Goal: Information Seeking & Learning: Compare options

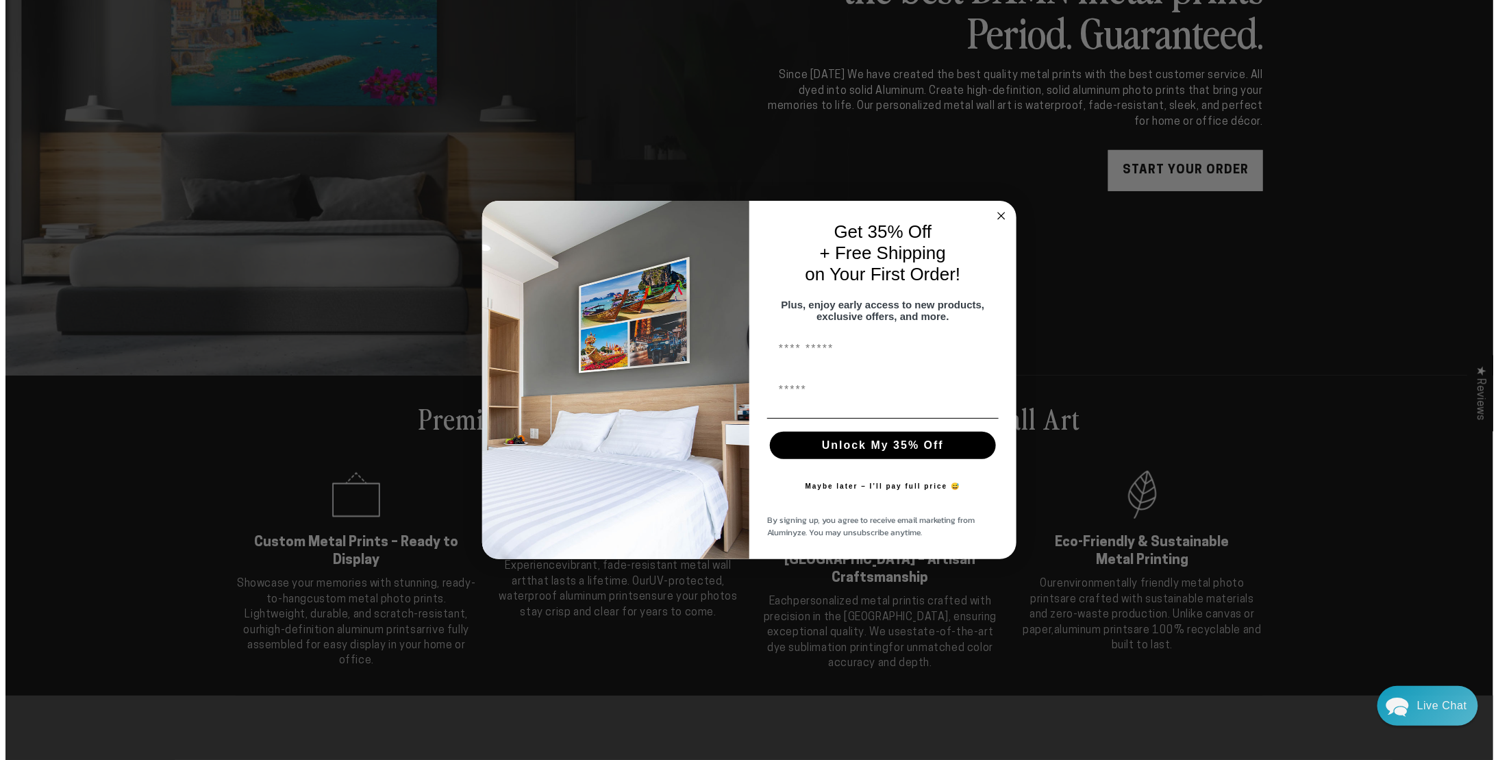
scroll to position [275, 0]
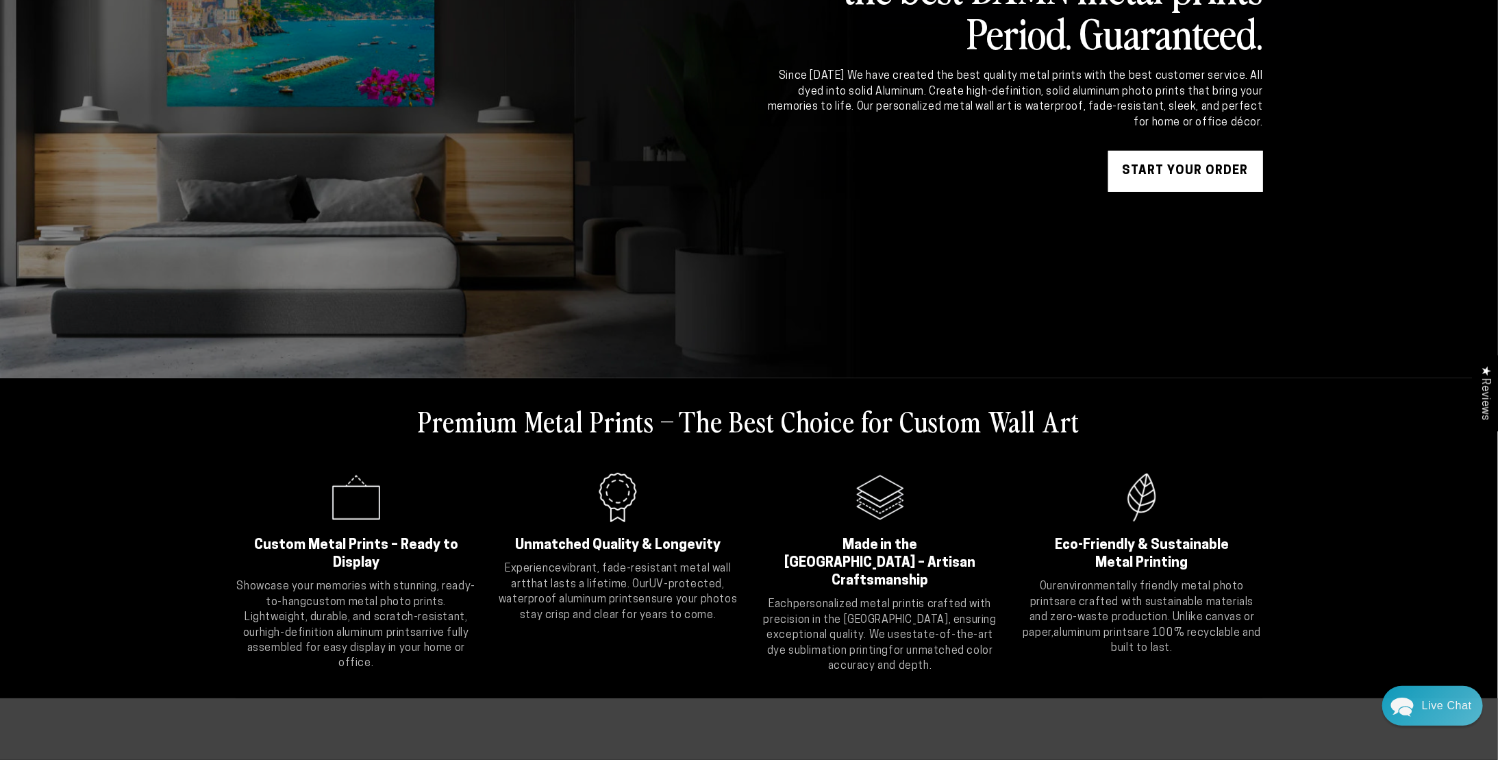
click at [1188, 184] on div "Close dialog Get 35% Off + Free Shipping on Your First Order! Plus, enjoy early…" at bounding box center [749, 380] width 1498 height 760
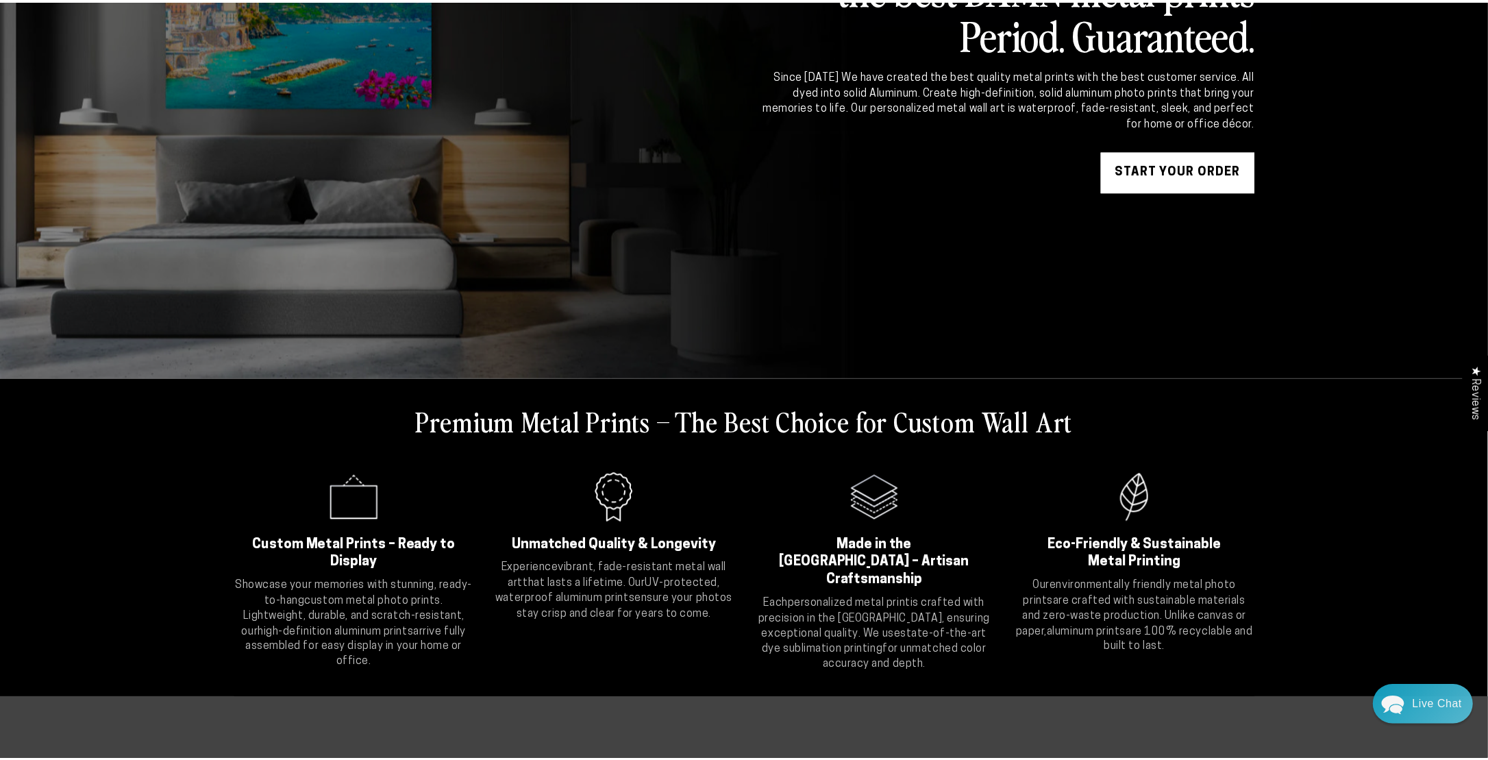
scroll to position [274, 0]
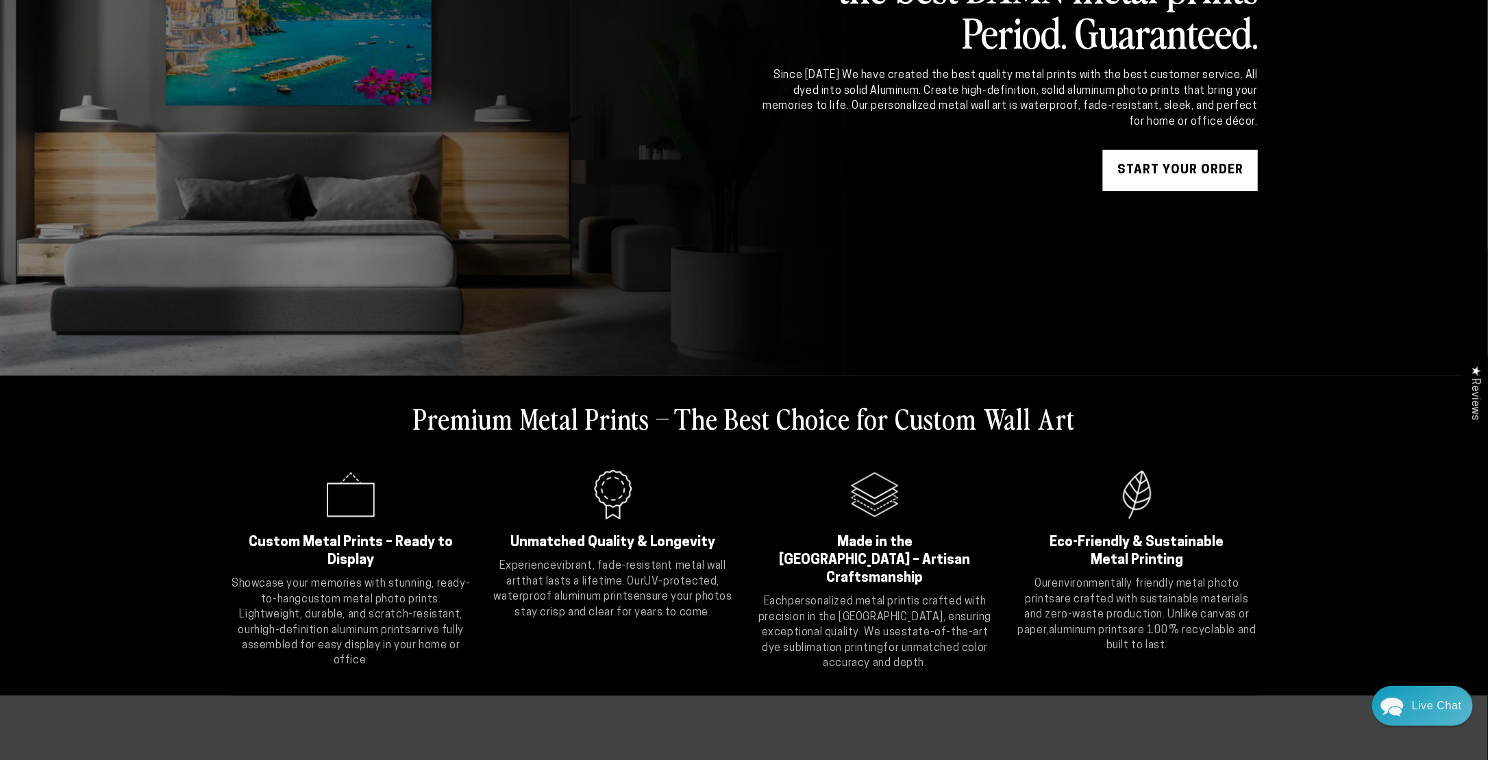
click at [1184, 171] on link "START YOUR Order" at bounding box center [1180, 170] width 155 height 41
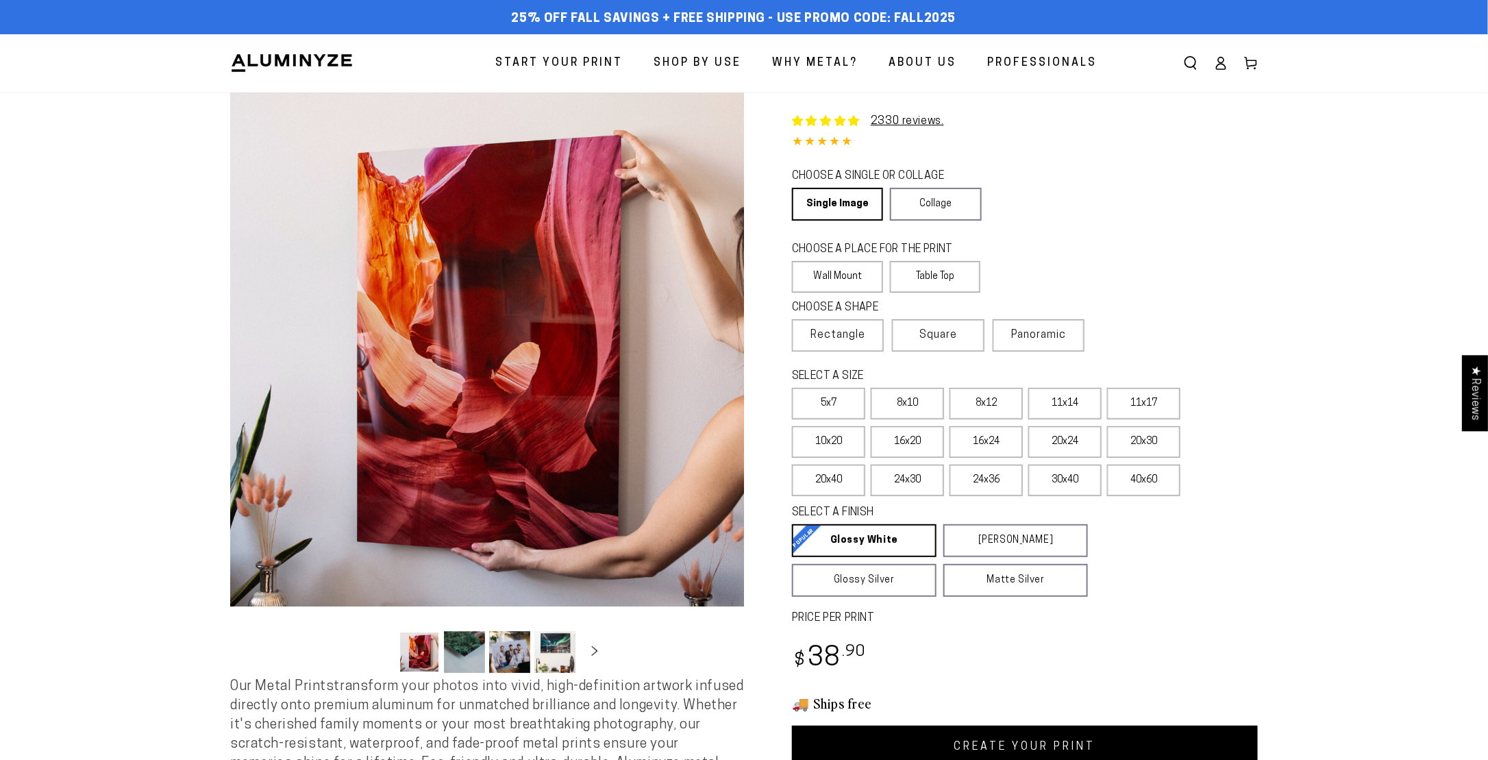
select select "**********"
click at [849, 210] on link "Single Image" at bounding box center [836, 204] width 89 height 33
click at [999, 446] on label "16x24" at bounding box center [985, 442] width 73 height 32
click at [1055, 440] on label "20x24" at bounding box center [1064, 442] width 73 height 32
click at [923, 440] on label "16x20" at bounding box center [906, 442] width 73 height 32
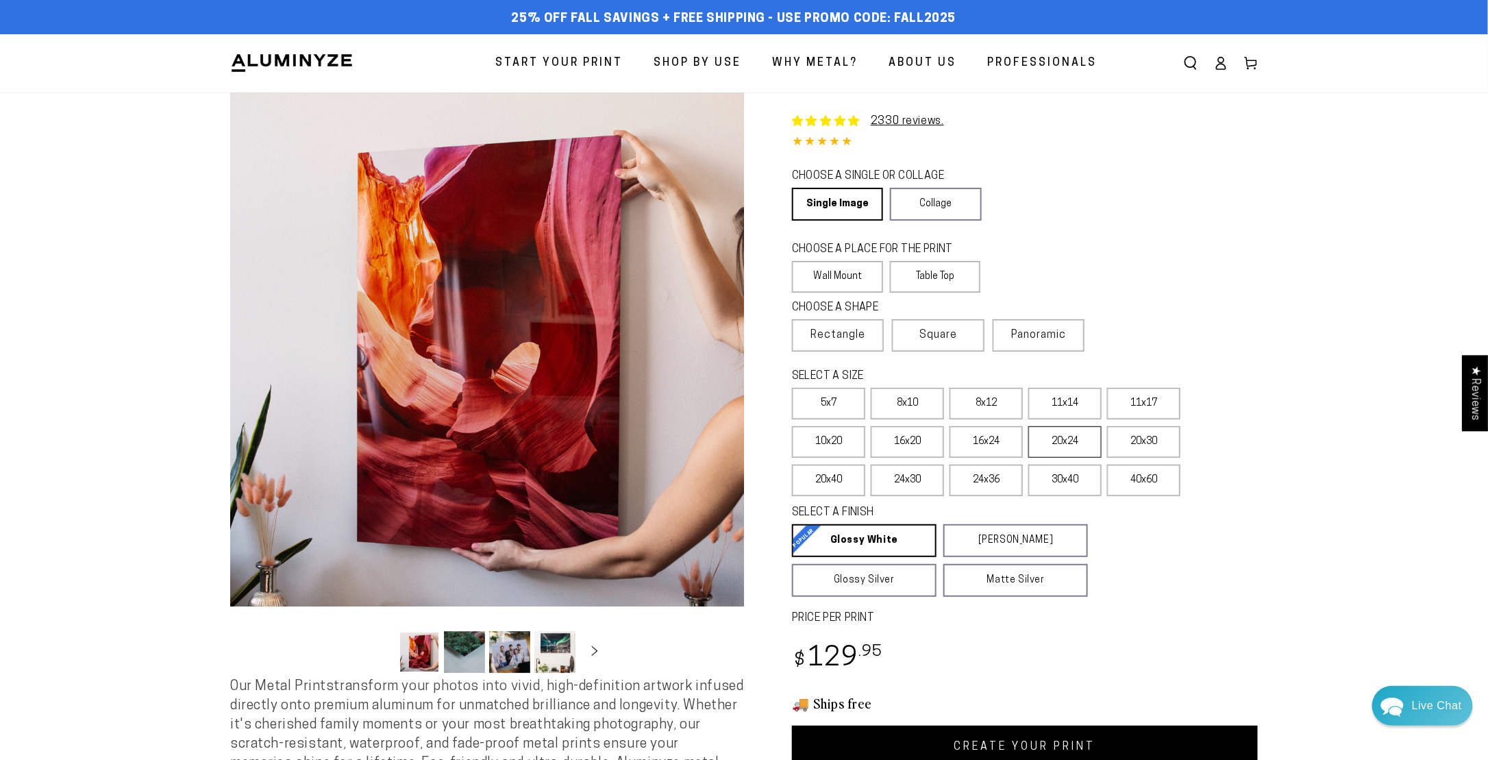
click at [1072, 440] on label "20x24" at bounding box center [1064, 442] width 73 height 32
click at [1146, 437] on label "20x30" at bounding box center [1143, 442] width 73 height 32
click at [907, 484] on label "24x30" at bounding box center [906, 480] width 73 height 32
click at [1073, 482] on label "30x40" at bounding box center [1064, 480] width 73 height 32
click at [908, 399] on label "8x10" at bounding box center [906, 404] width 73 height 32
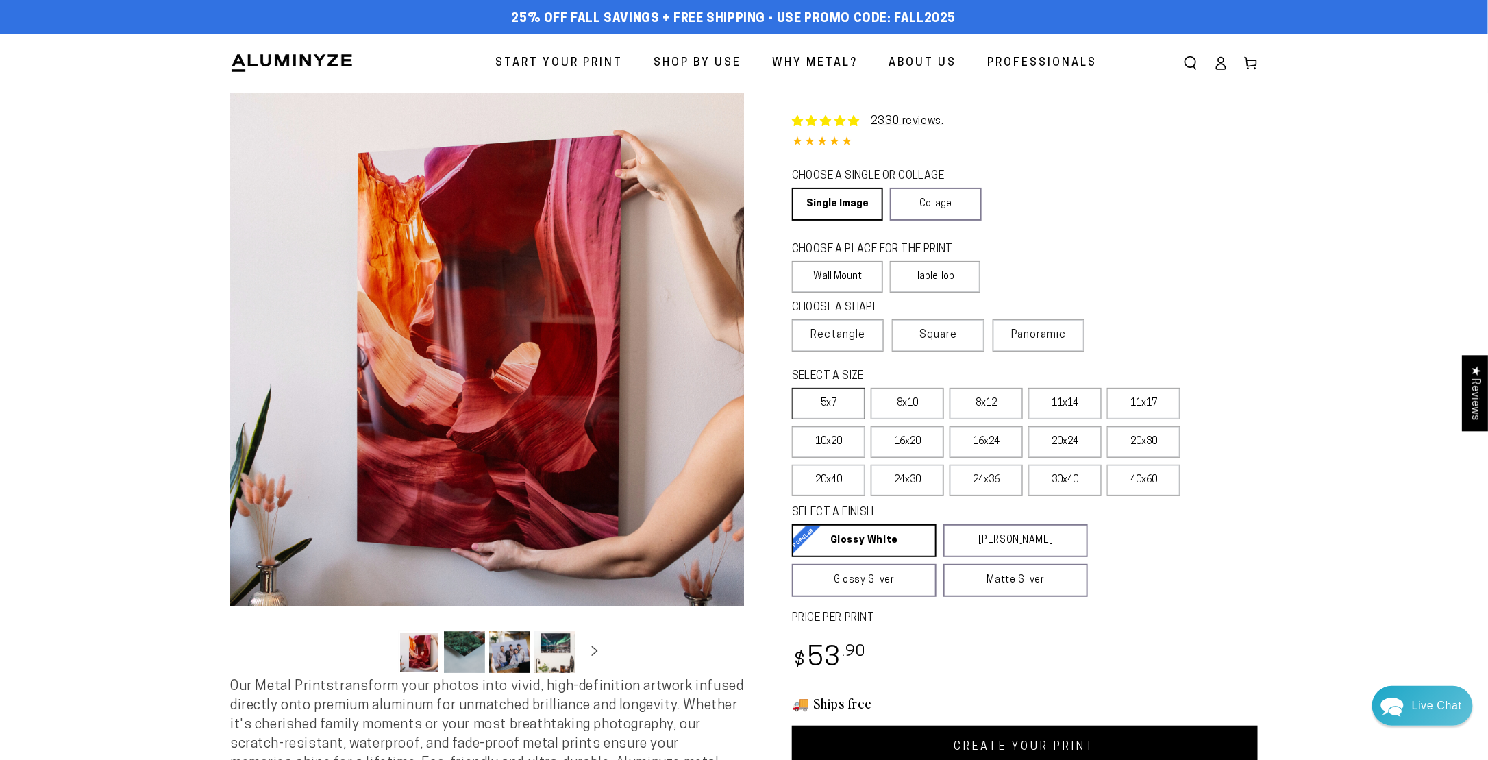
click at [827, 404] on label "5x7" at bounding box center [828, 404] width 73 height 32
click at [921, 276] on label "Table Top" at bounding box center [935, 277] width 91 height 32
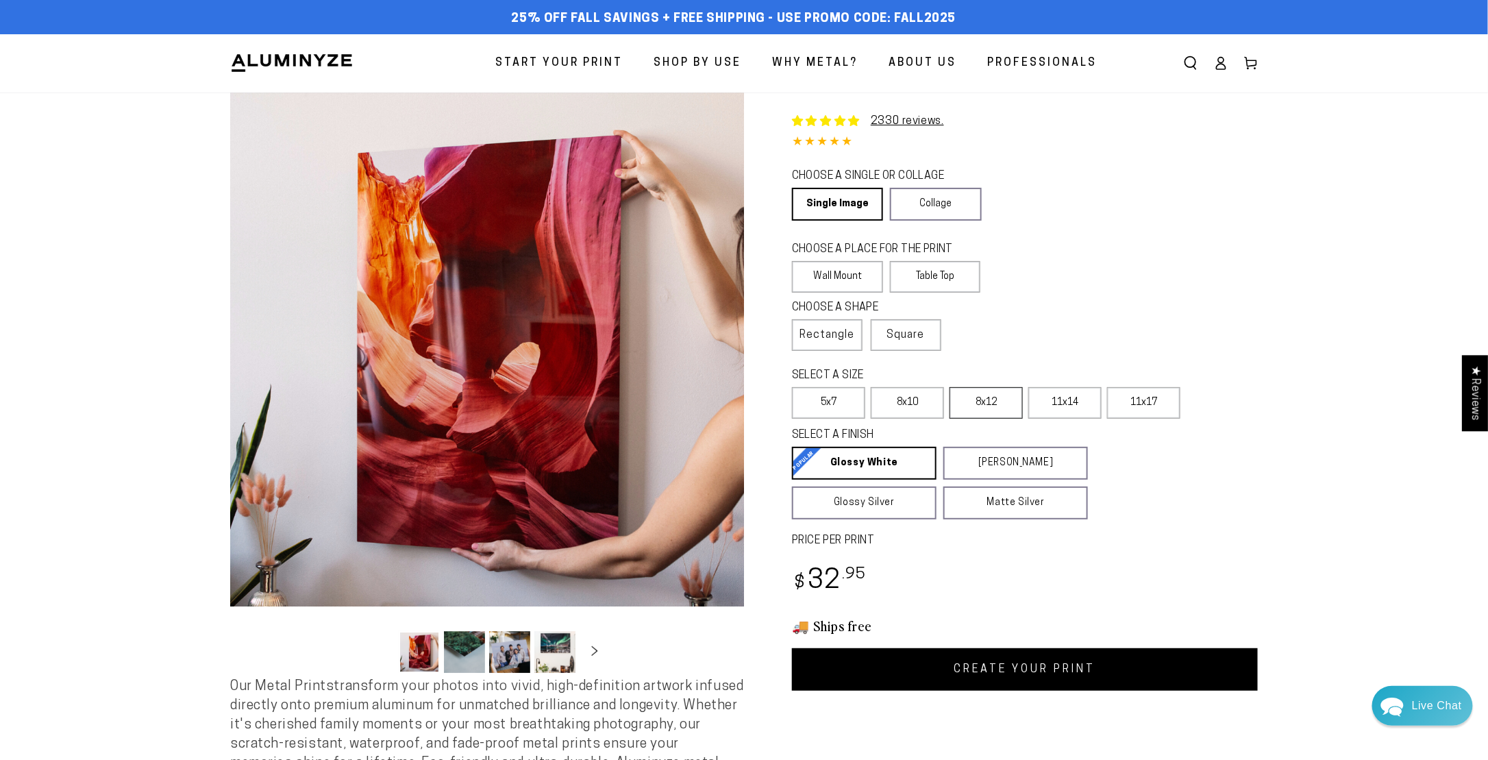
click at [983, 412] on label "8x12" at bounding box center [985, 403] width 73 height 32
click at [833, 399] on label "5x7" at bounding box center [828, 403] width 73 height 32
click at [836, 273] on label "Wall Mount" at bounding box center [837, 277] width 91 height 32
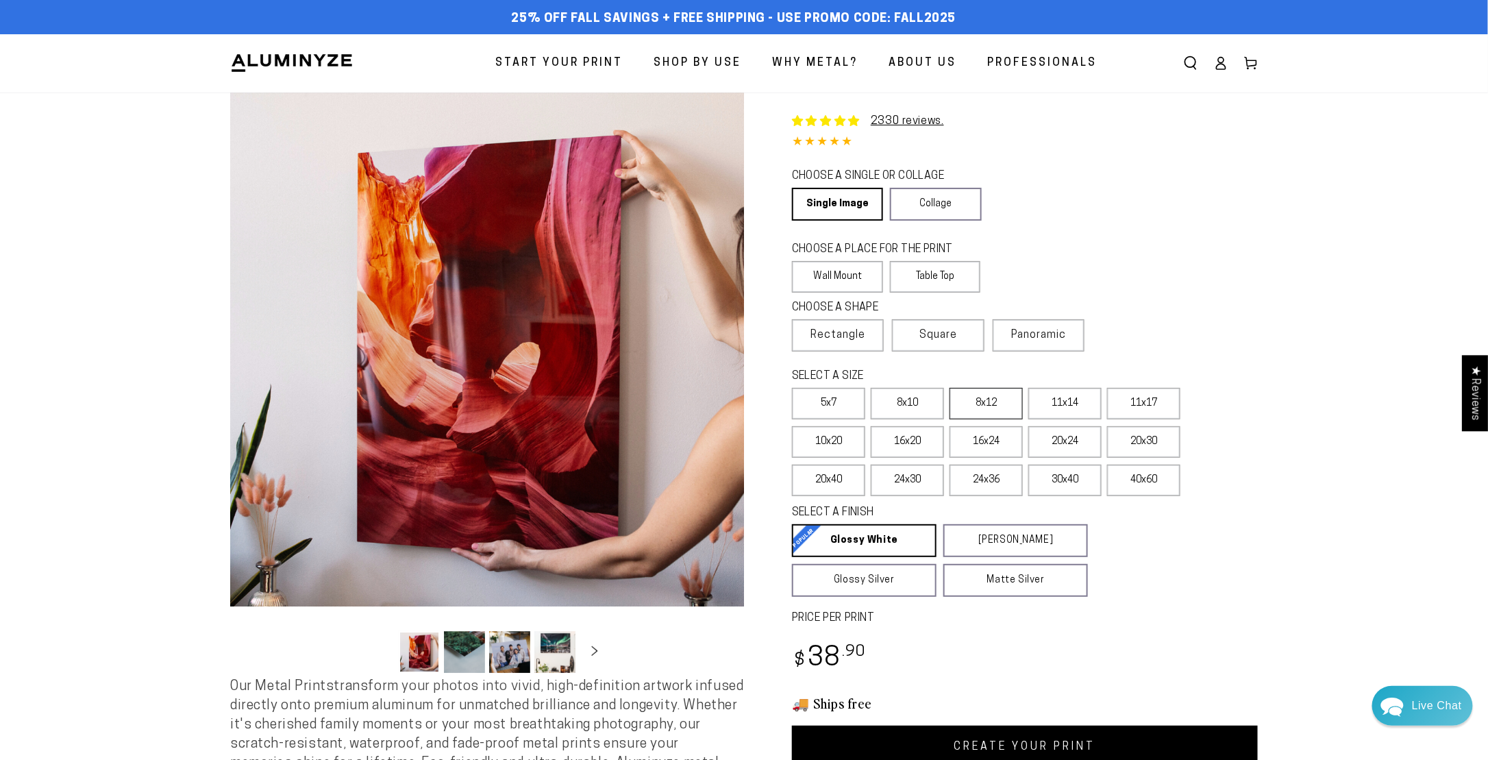
click at [990, 408] on label "8x12" at bounding box center [985, 404] width 73 height 32
click at [844, 416] on label "5x7" at bounding box center [828, 404] width 73 height 32
click at [979, 408] on label "8x12" at bounding box center [985, 404] width 73 height 32
click at [935, 266] on label "Table Top" at bounding box center [935, 277] width 91 height 32
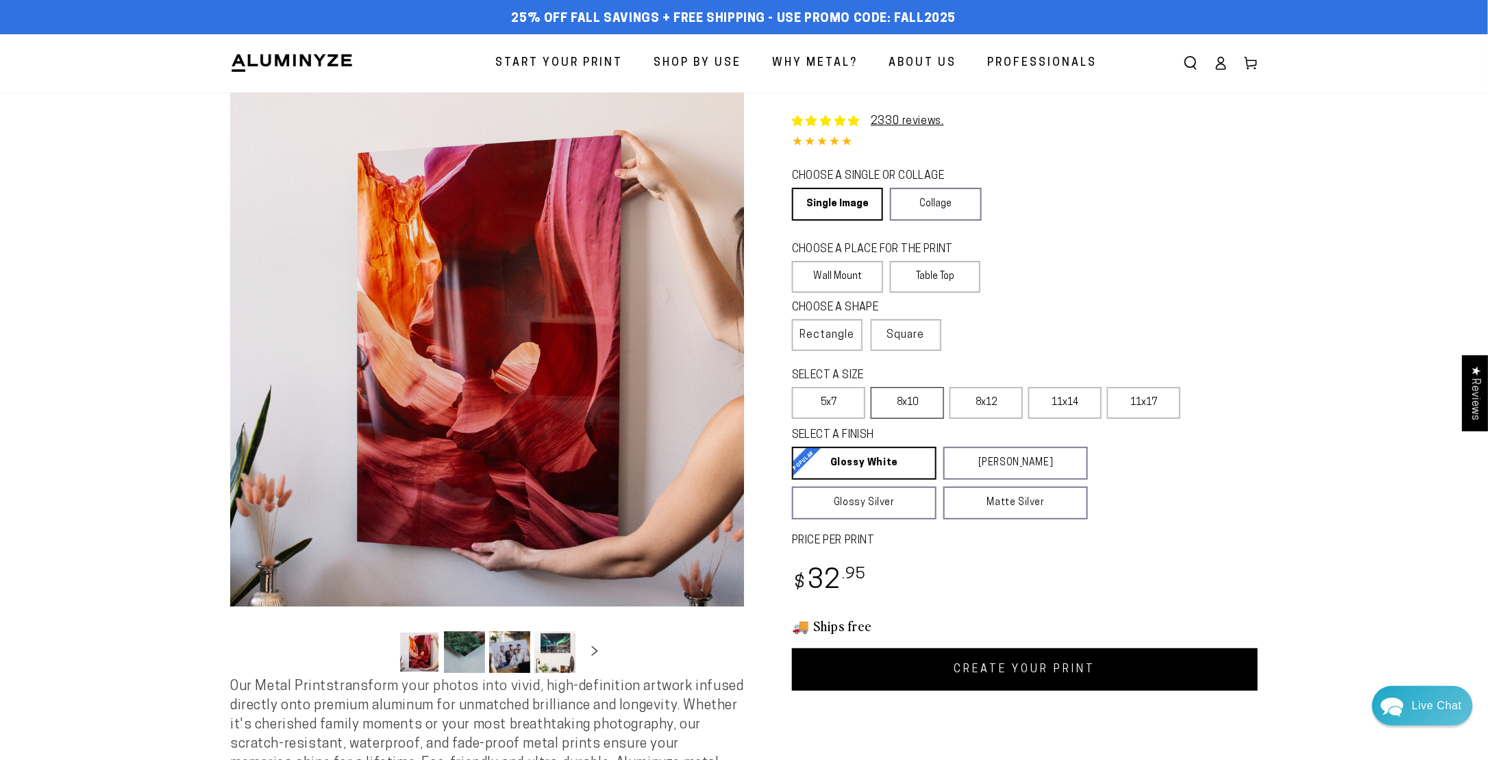
click at [898, 403] on label "8x10" at bounding box center [906, 403] width 73 height 32
click at [991, 408] on label "8x12" at bounding box center [985, 403] width 73 height 32
click at [1154, 404] on label "11x17" at bounding box center [1143, 403] width 73 height 32
click at [997, 405] on label "8x12" at bounding box center [985, 403] width 73 height 32
click at [851, 284] on label "Wall Mount" at bounding box center [837, 277] width 91 height 32
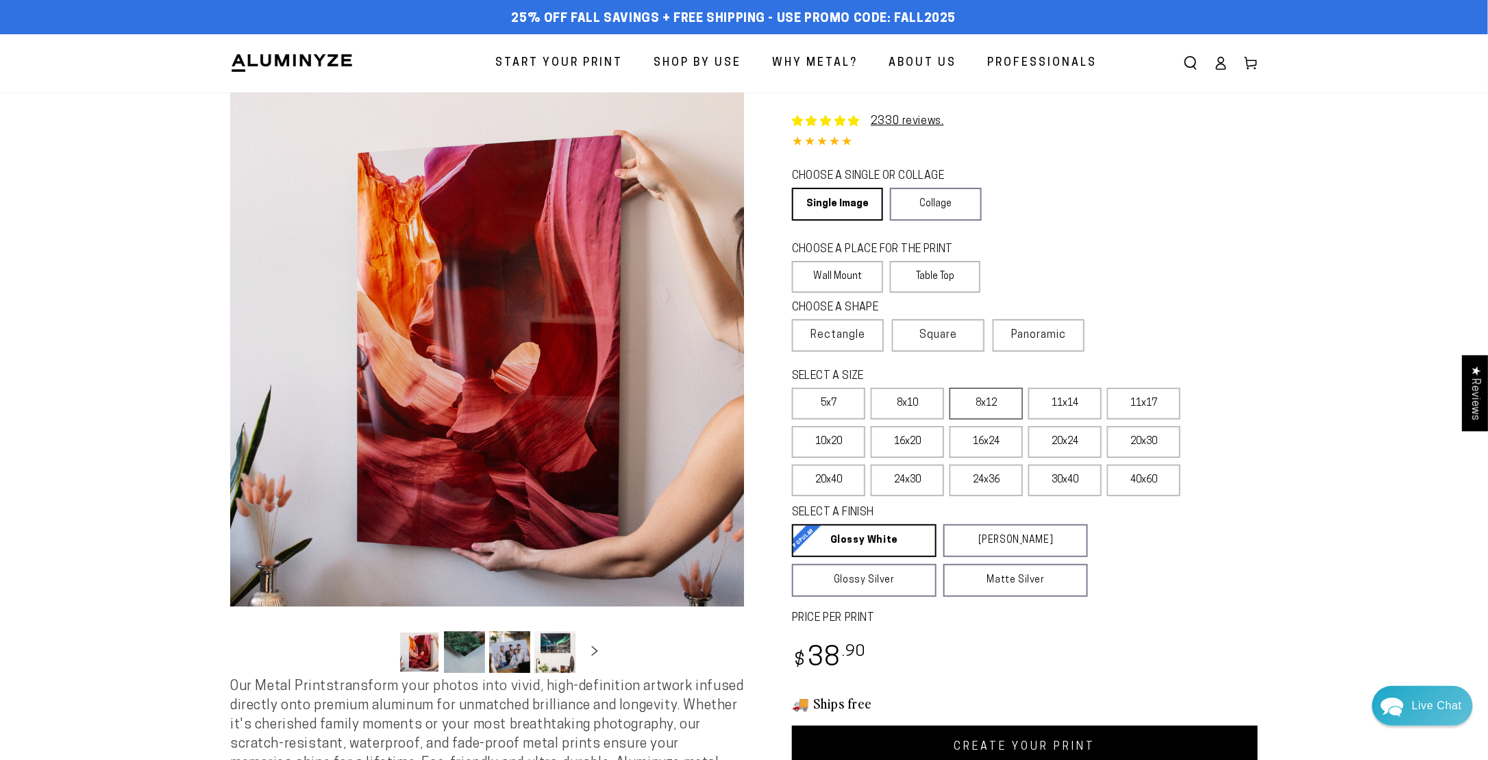
click at [985, 403] on label "8x12" at bounding box center [985, 404] width 73 height 32
click at [946, 279] on label "Table Top" at bounding box center [935, 277] width 91 height 32
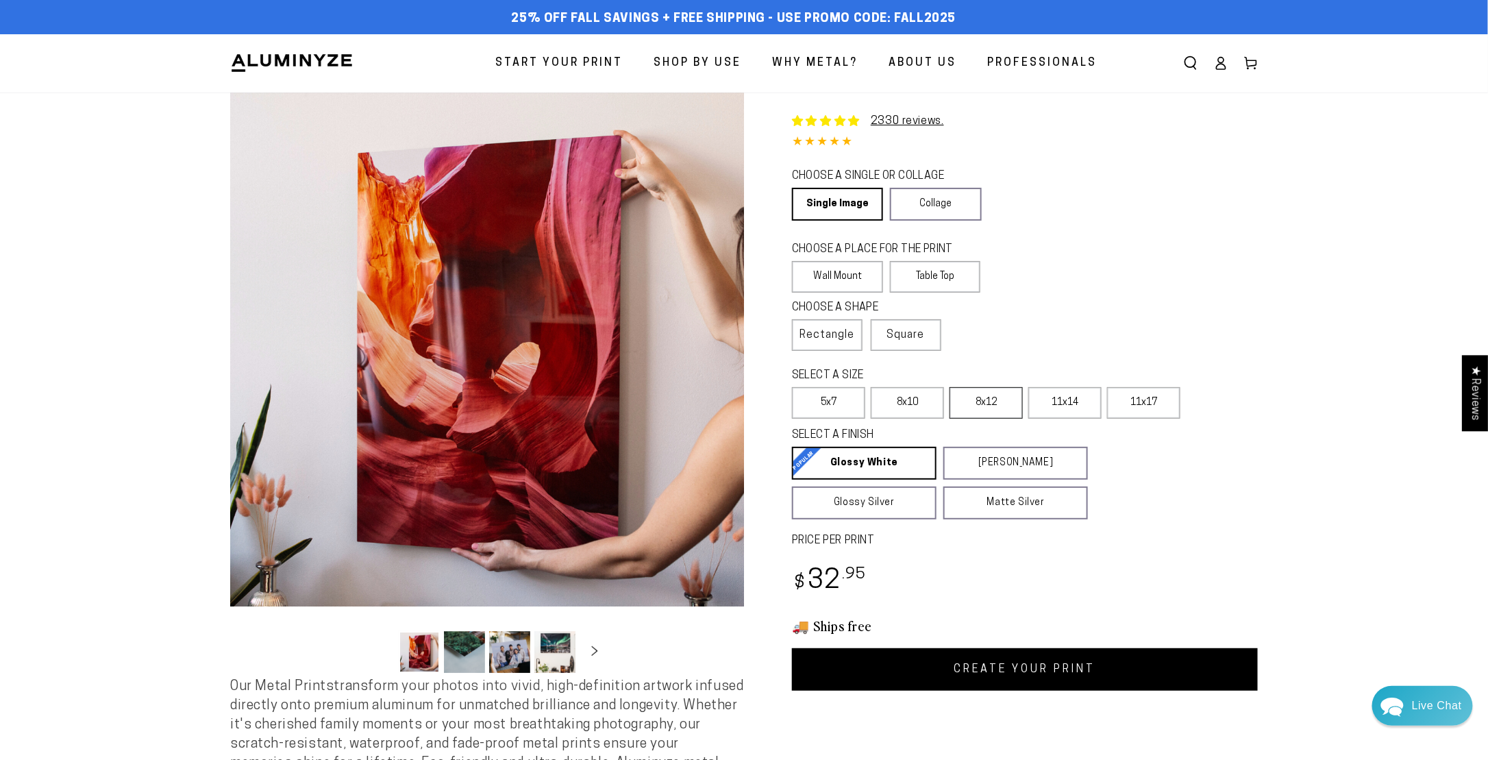
click at [990, 403] on label "8x12" at bounding box center [985, 403] width 73 height 32
click at [1146, 399] on label "11x17" at bounding box center [1143, 403] width 73 height 32
click at [954, 279] on label "Table Top" at bounding box center [935, 277] width 91 height 32
click at [1154, 403] on label "11x17" at bounding box center [1143, 403] width 73 height 32
click at [872, 268] on label "Wall Mount" at bounding box center [837, 277] width 91 height 32
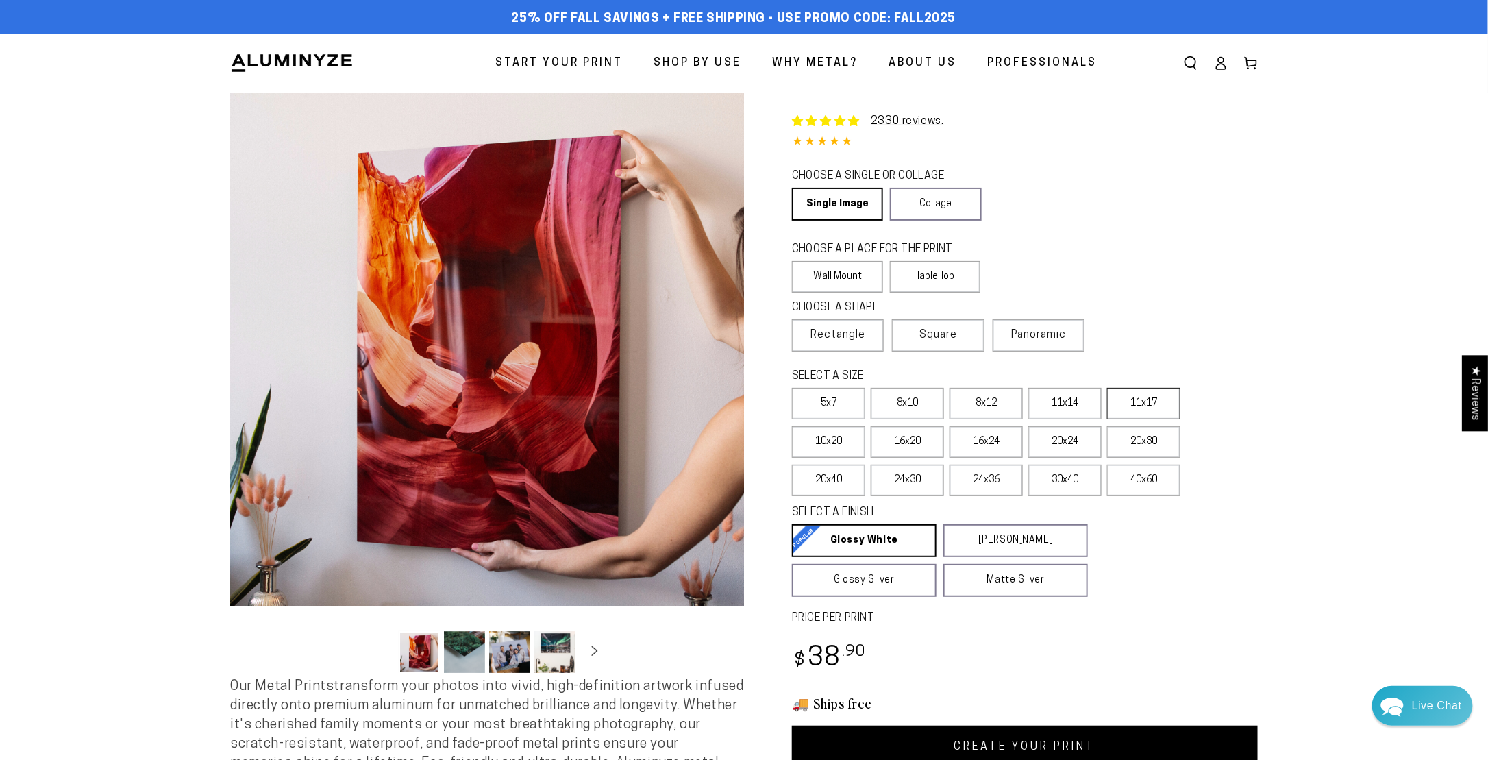
click at [1144, 410] on label "11x17" at bounding box center [1143, 404] width 73 height 32
click at [986, 447] on label "16x24" at bounding box center [985, 442] width 73 height 32
click at [1154, 442] on label "20x30" at bounding box center [1143, 442] width 73 height 32
click at [978, 490] on label "24x36" at bounding box center [985, 480] width 73 height 32
click at [1068, 477] on label "30x40" at bounding box center [1064, 480] width 73 height 32
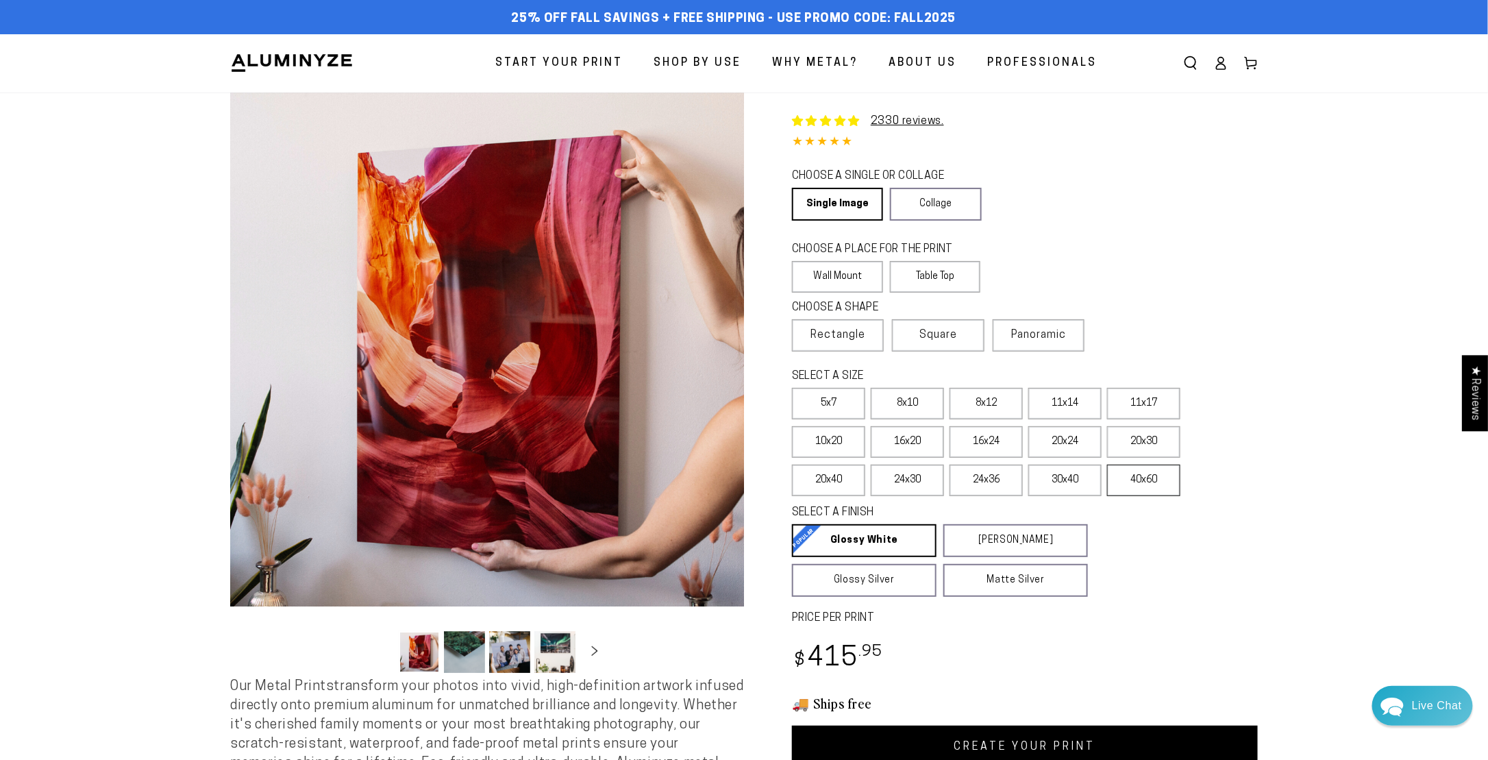
click at [1138, 476] on label "40x60" at bounding box center [1143, 480] width 73 height 32
click at [1062, 475] on label "30x40" at bounding box center [1064, 480] width 73 height 32
